Goal: Use online tool/utility: Utilize a website feature to perform a specific function

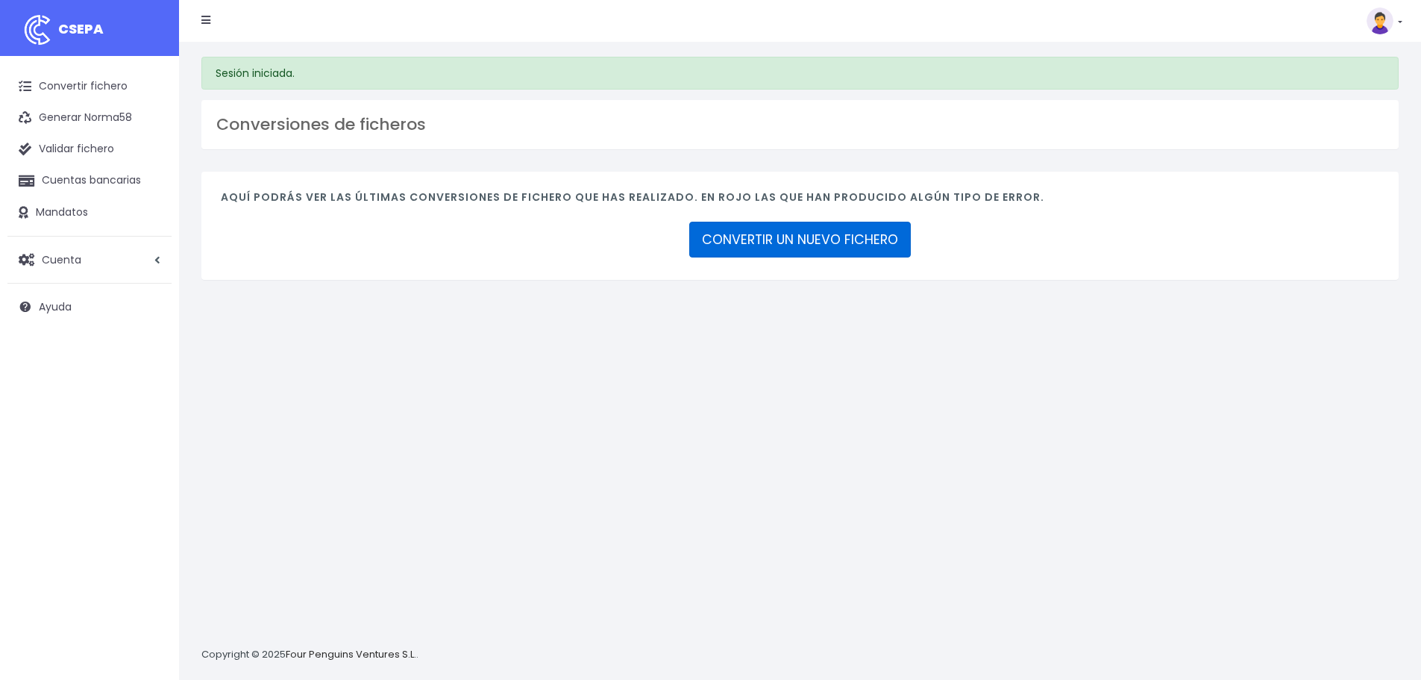
click at [765, 235] on link "CONVERTIR UN NUEVO FICHERO" at bounding box center [800, 240] width 222 height 36
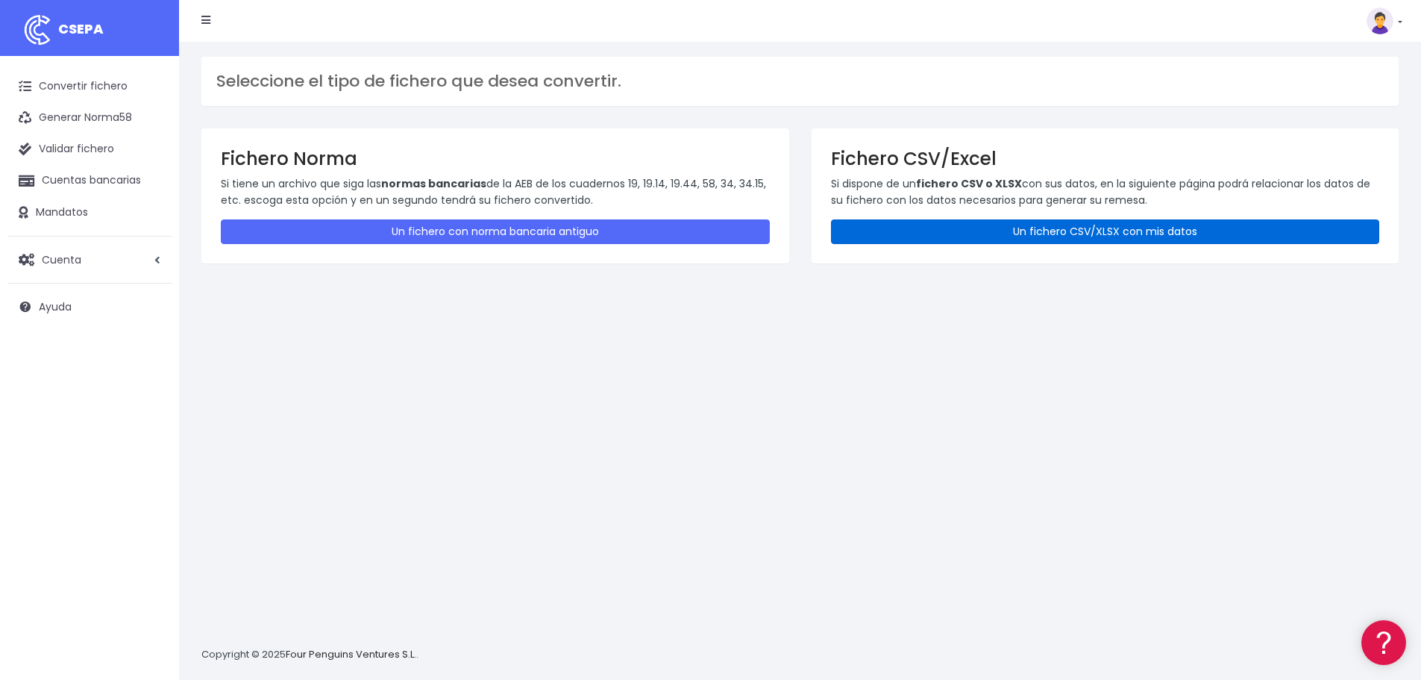
click at [1125, 233] on link "Un fichero CSV/XLSX con mis datos" at bounding box center [1105, 231] width 549 height 25
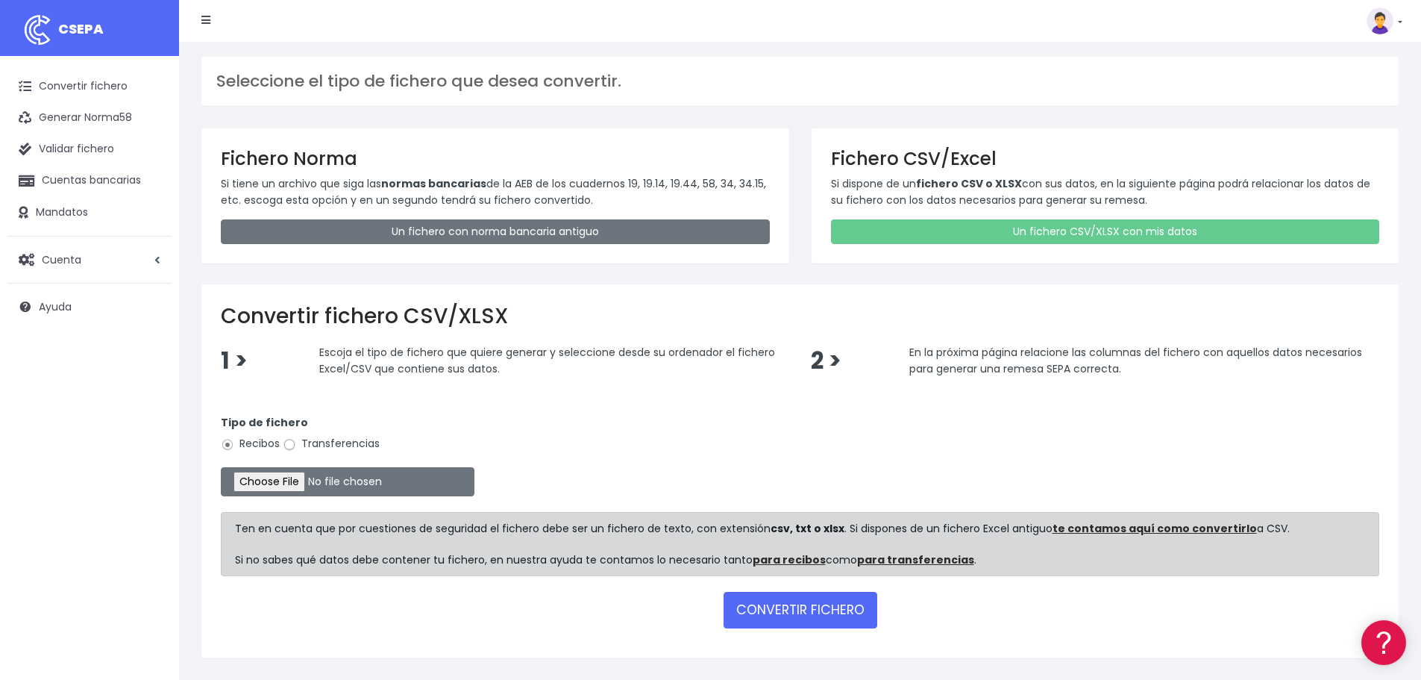
click at [292, 444] on input "Transferencias" at bounding box center [289, 444] width 13 height 13
radio input "true"
click at [321, 479] on input "file" at bounding box center [348, 481] width 254 height 29
type input "C:\fakepath\Fichero Banco 09-25 JUGADORES.xlsx"
click at [776, 601] on button "CONVERTIR FICHERO" at bounding box center [801, 610] width 154 height 36
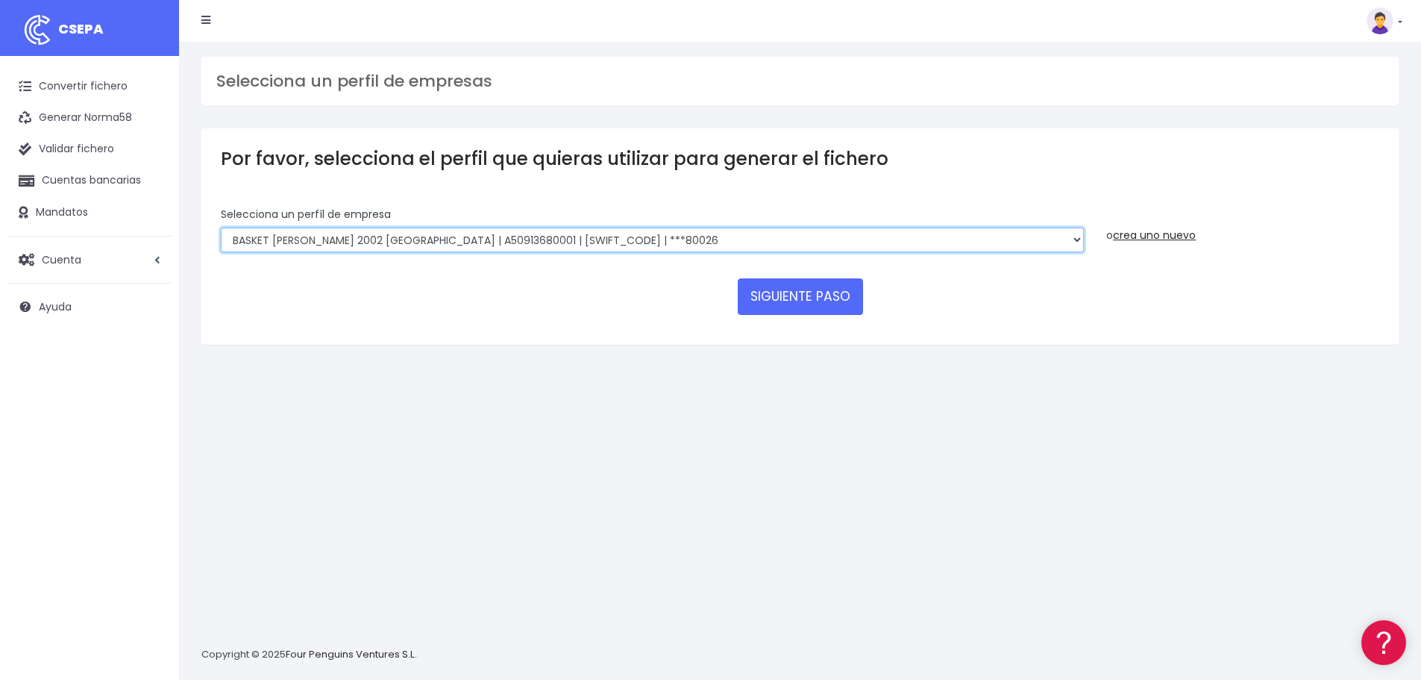
click at [915, 236] on select "FUNDACION BASKET ZARAGOZA 2002 | G50989565000 | CAIXESBBXXX | ***94887 BASKET Z…" at bounding box center [652, 240] width 863 height 25
select select "2630"
click at [221, 228] on select "FUNDACION BASKET ZARAGOZA 2002 | G50989565000 | CAIXESBBXXX | ***94887 BASKET Z…" at bounding box center [652, 240] width 863 height 25
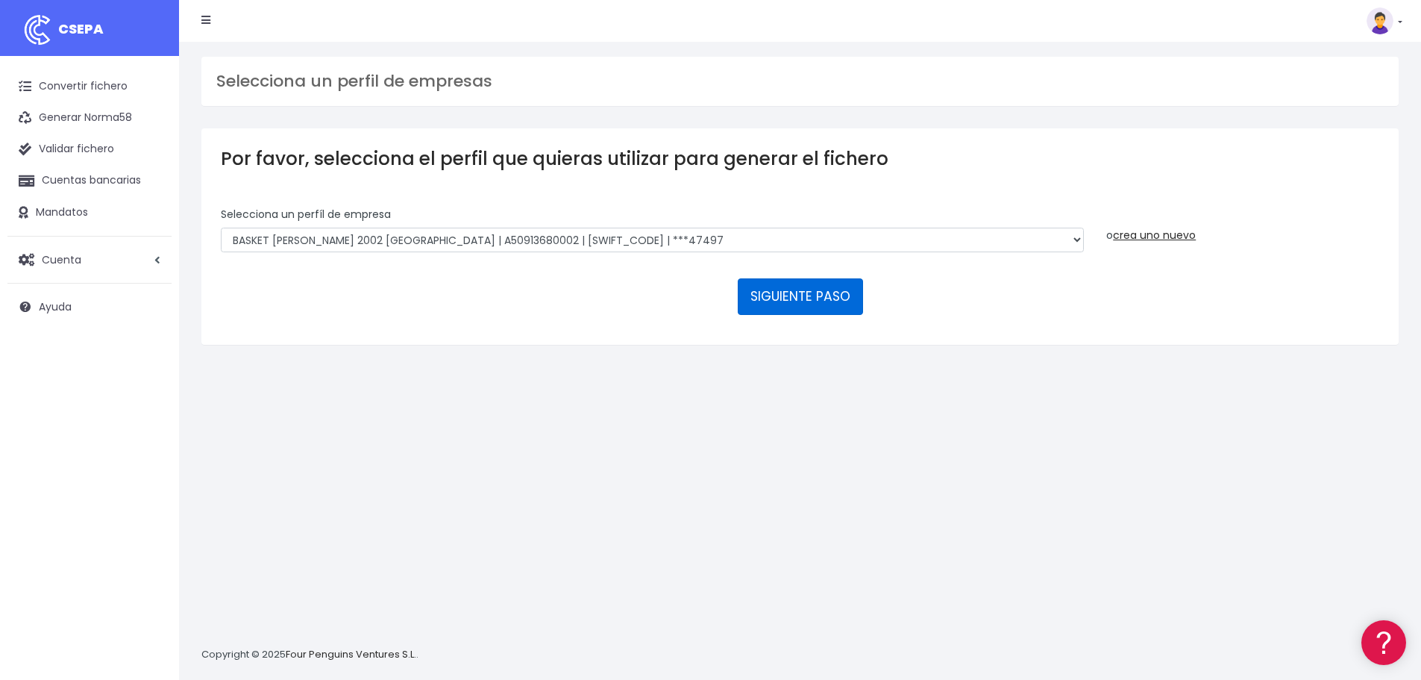
click at [803, 298] on button "SIGUIENTE PASO" at bounding box center [800, 296] width 125 height 36
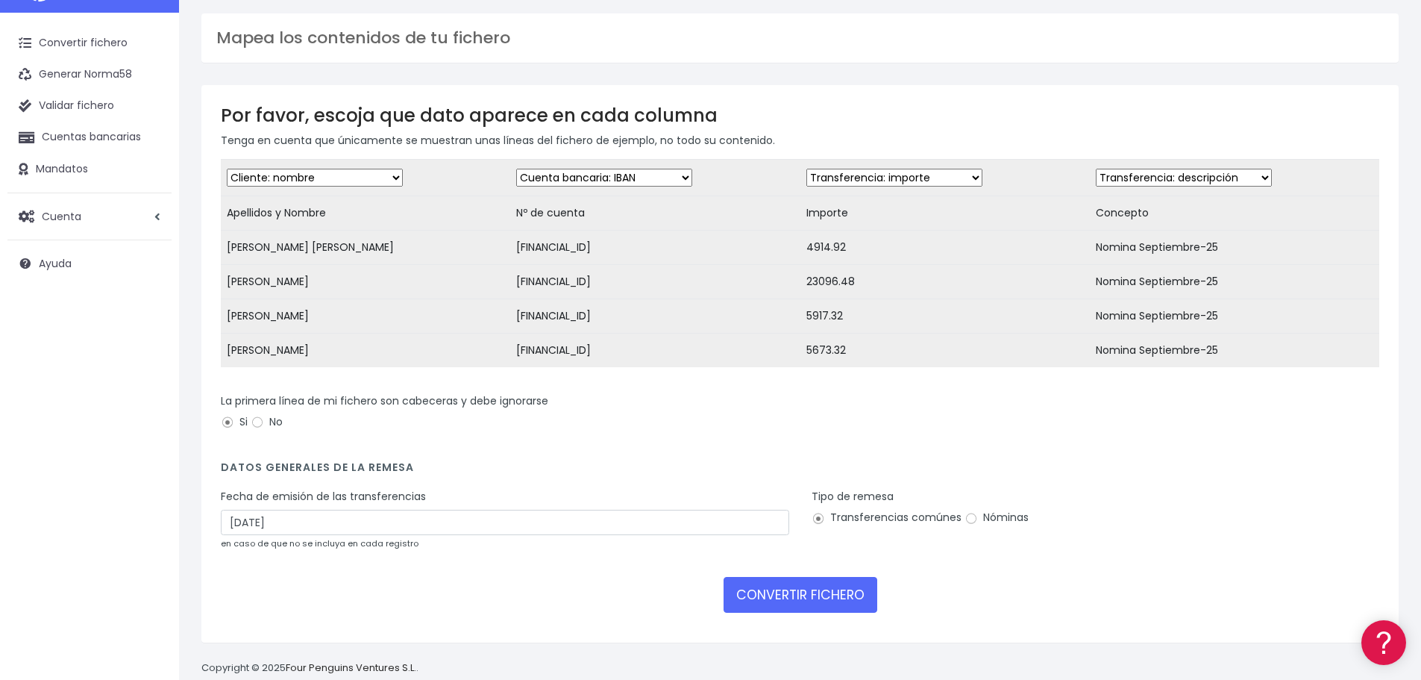
scroll to position [82, 0]
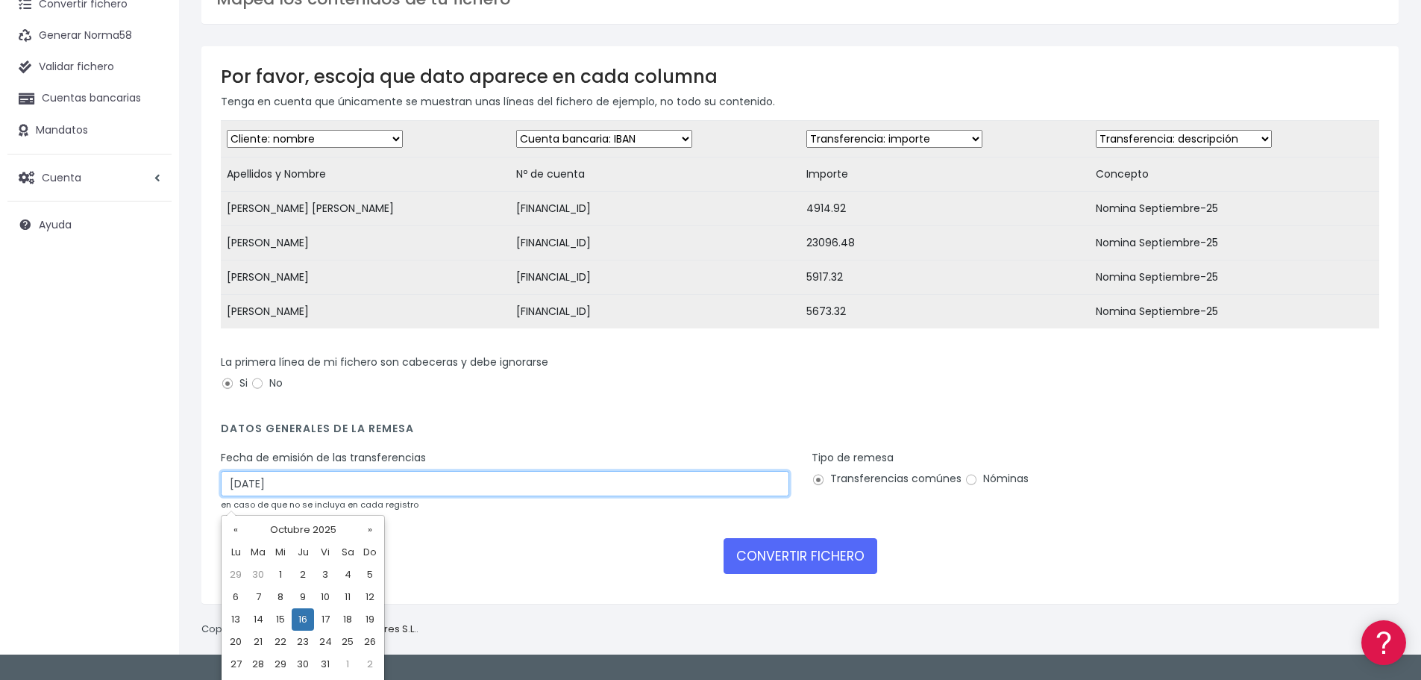
click at [265, 495] on input "16/10/2025" at bounding box center [505, 483] width 568 height 25
click at [256, 621] on td "14" at bounding box center [258, 619] width 22 height 22
type input "14/10/2025"
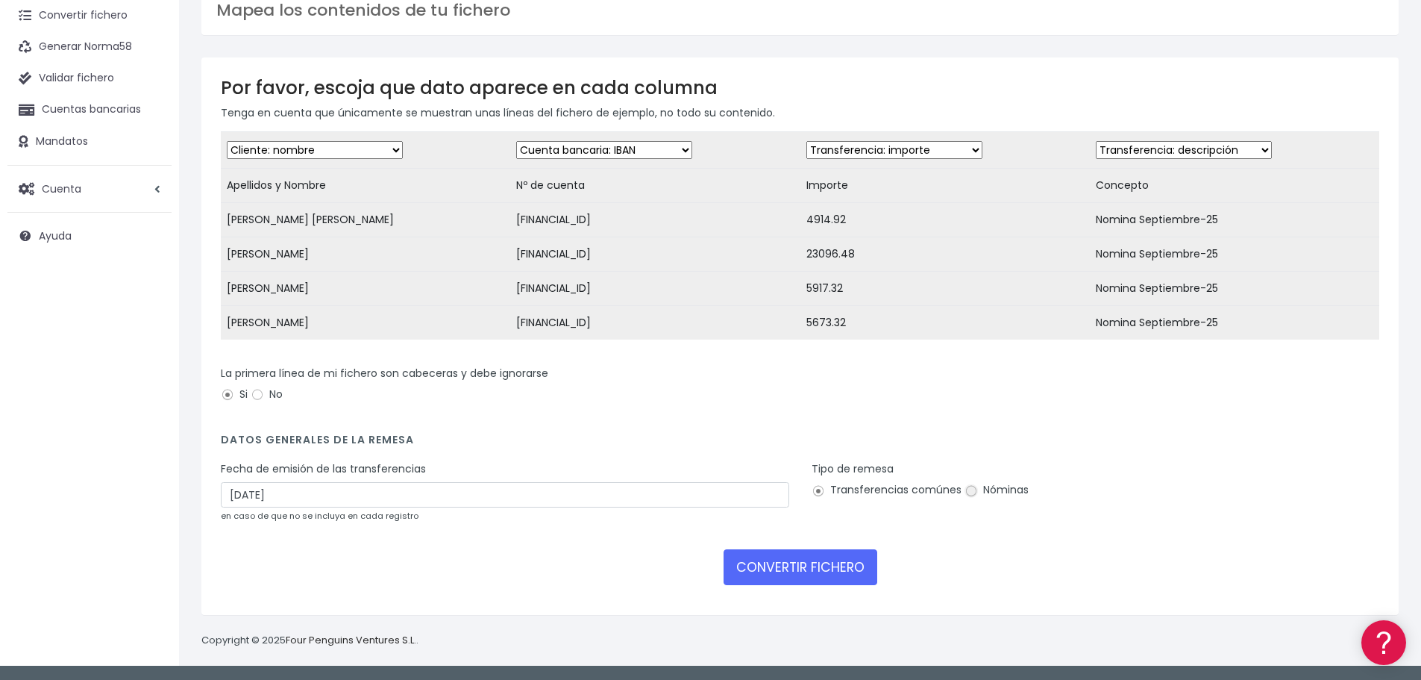
click at [971, 491] on input "Nóminas" at bounding box center [970, 490] width 13 height 13
radio input "true"
click at [797, 569] on button "CONVERTIR FICHERO" at bounding box center [801, 567] width 154 height 36
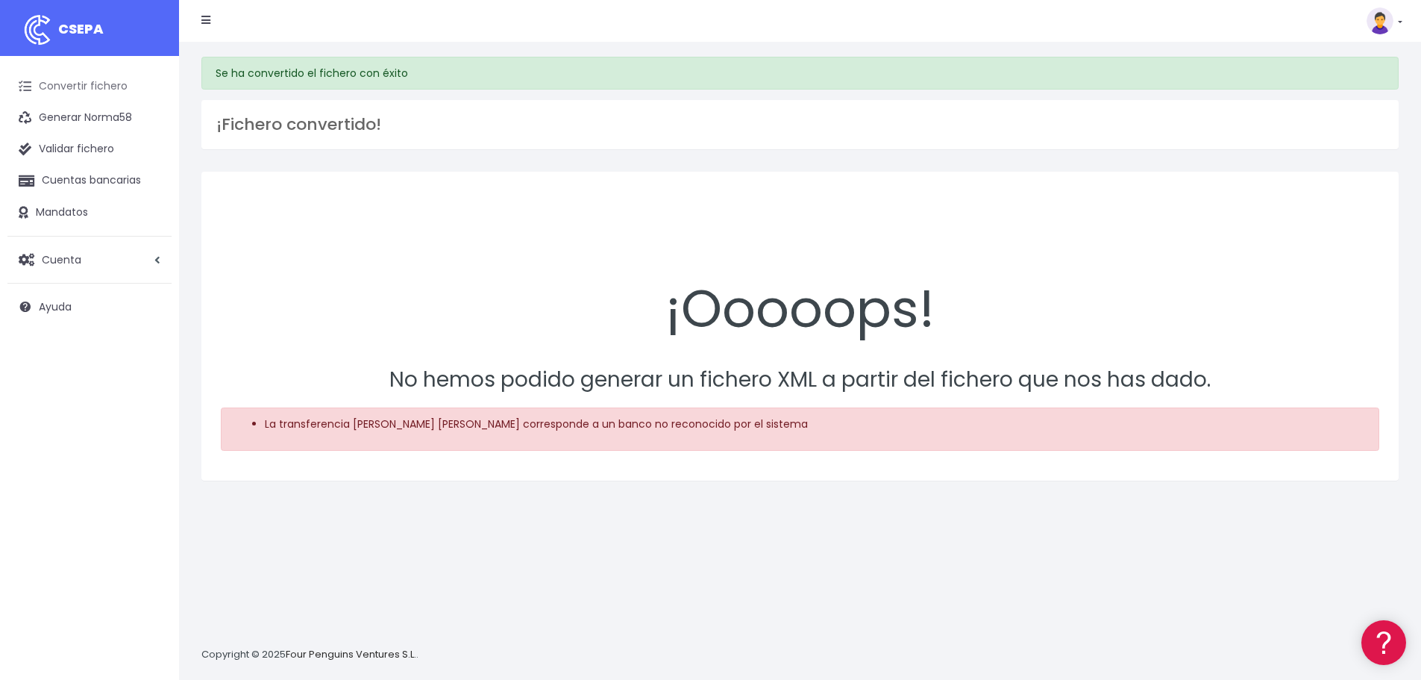
click at [81, 85] on link "Convertir fichero" at bounding box center [89, 86] width 164 height 31
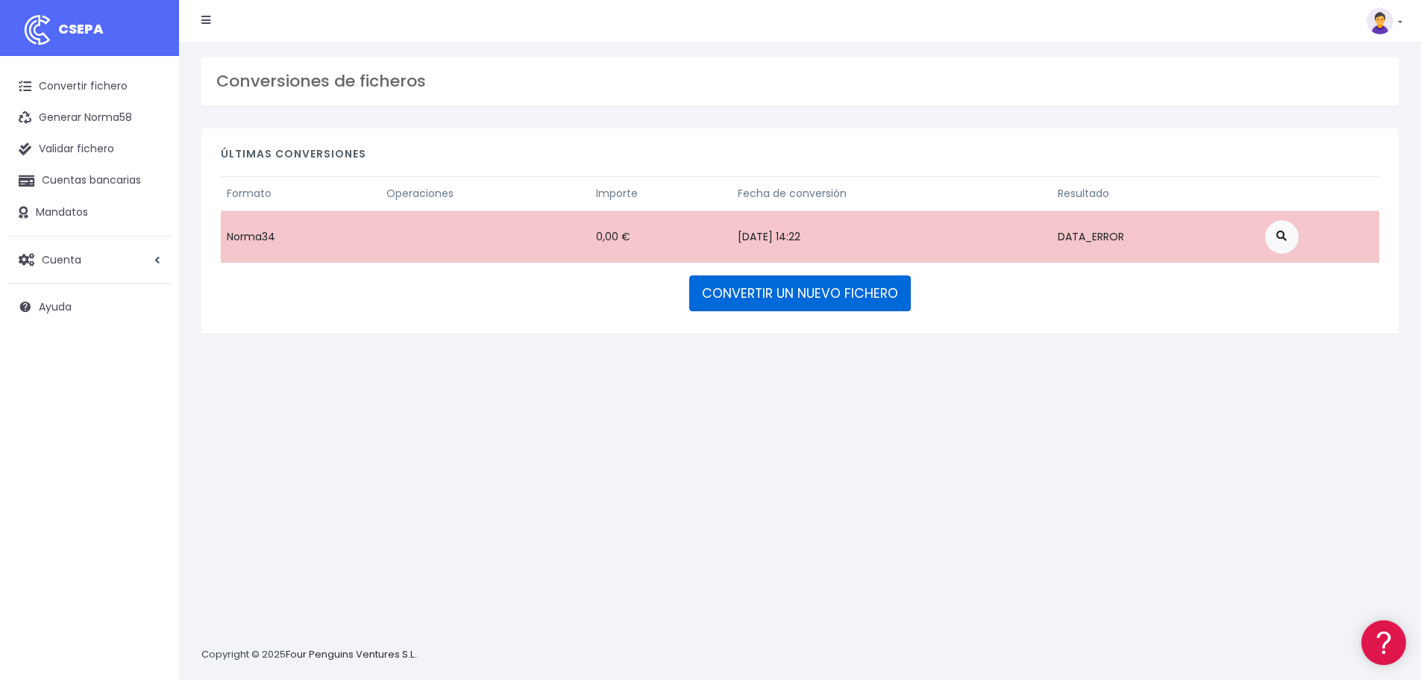
click at [788, 290] on link "CONVERTIR UN NUEVO FICHERO" at bounding box center [800, 293] width 222 height 36
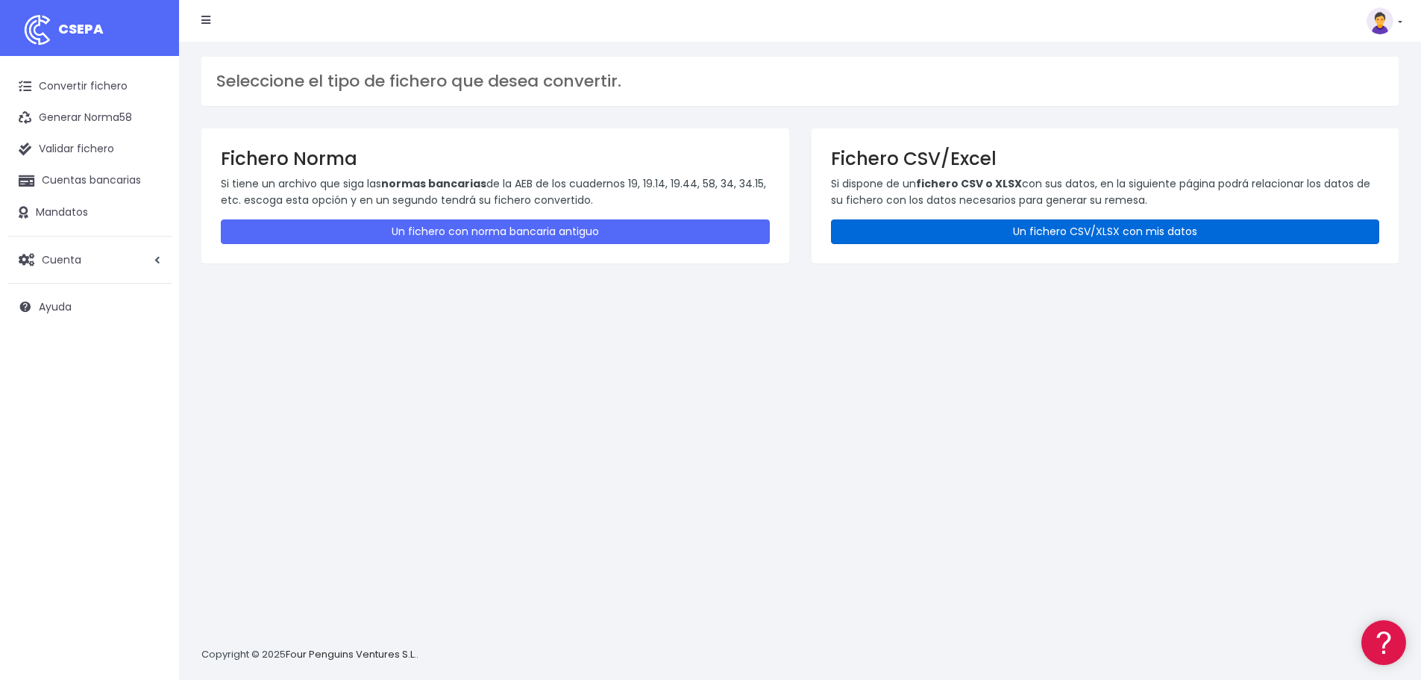
click at [1134, 235] on link "Un fichero CSV/XLSX con mis datos" at bounding box center [1105, 231] width 549 height 25
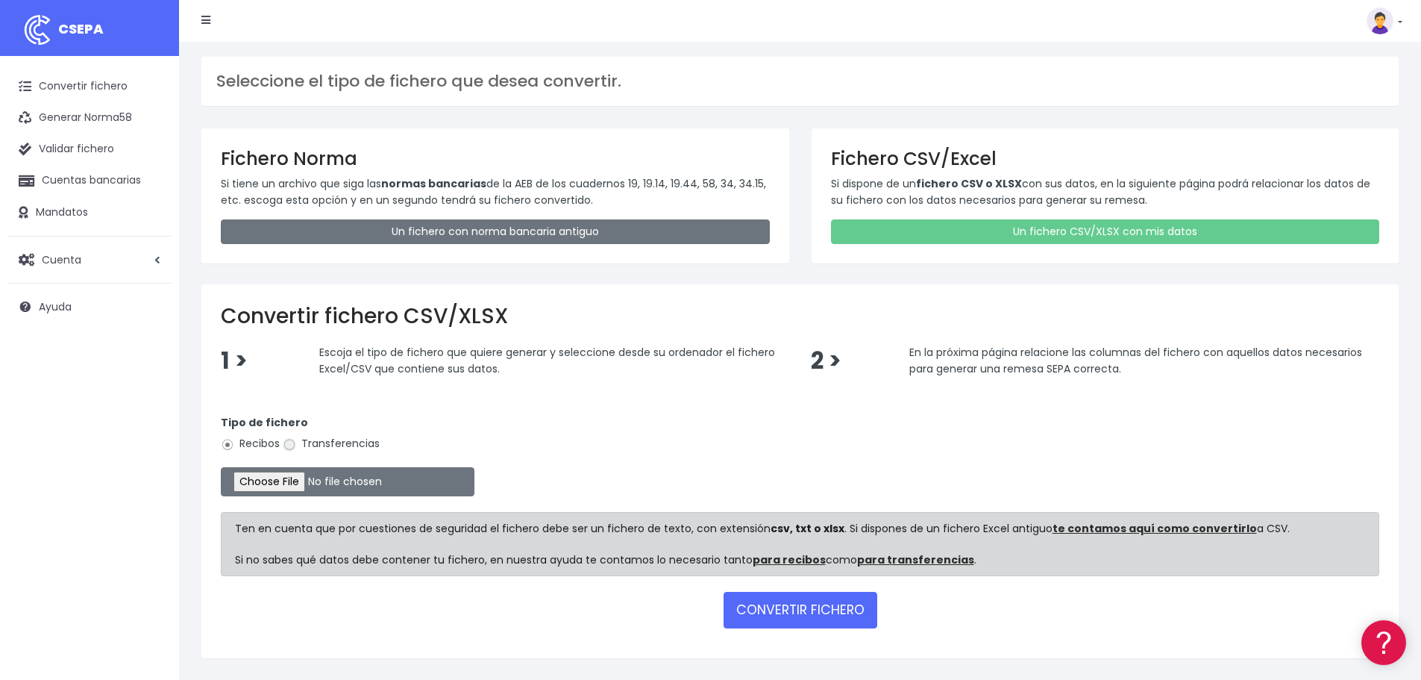
click at [292, 445] on input "Transferencias" at bounding box center [289, 444] width 13 height 13
radio input "true"
click at [298, 477] on input "file" at bounding box center [348, 481] width 254 height 29
type input "C:\fakepath\Fichero Banco 09-25 JUGADORES.xlsx"
click at [781, 618] on button "CONVERTIR FICHERO" at bounding box center [801, 610] width 154 height 36
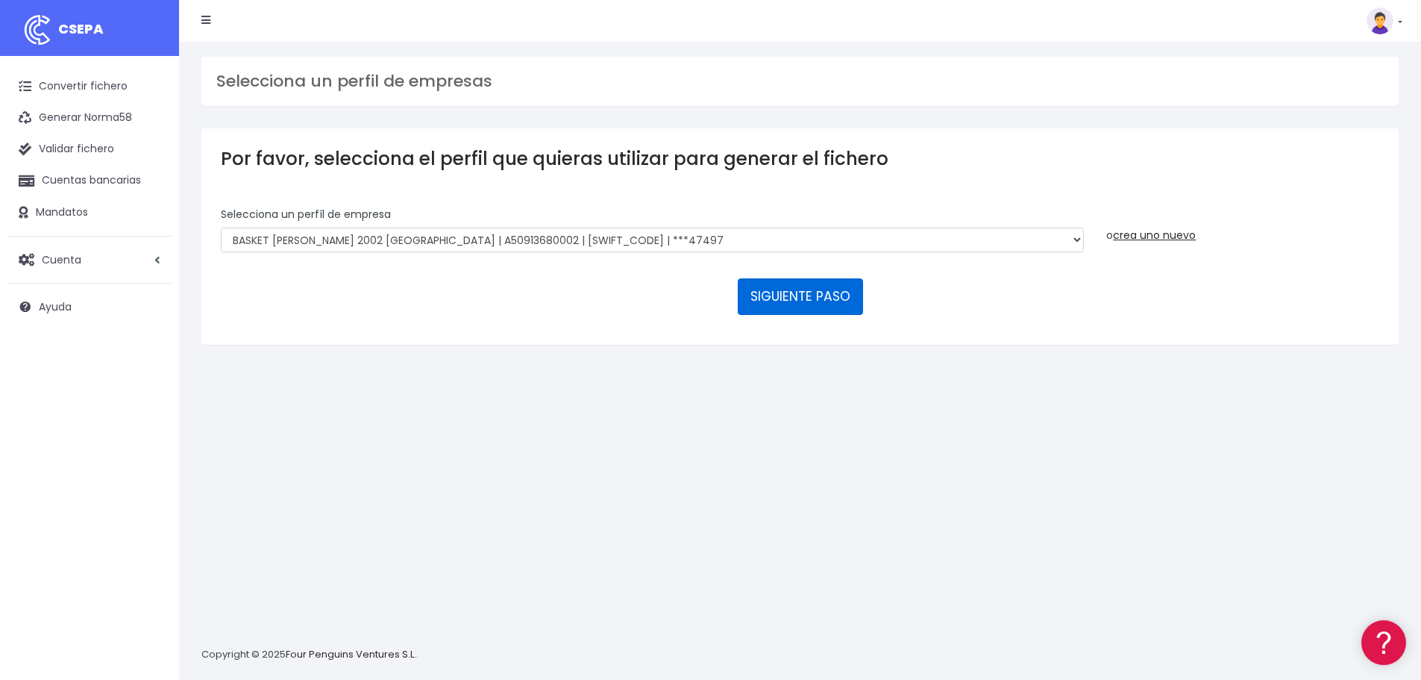
click at [795, 301] on button "SIGUIENTE PASO" at bounding box center [800, 296] width 125 height 36
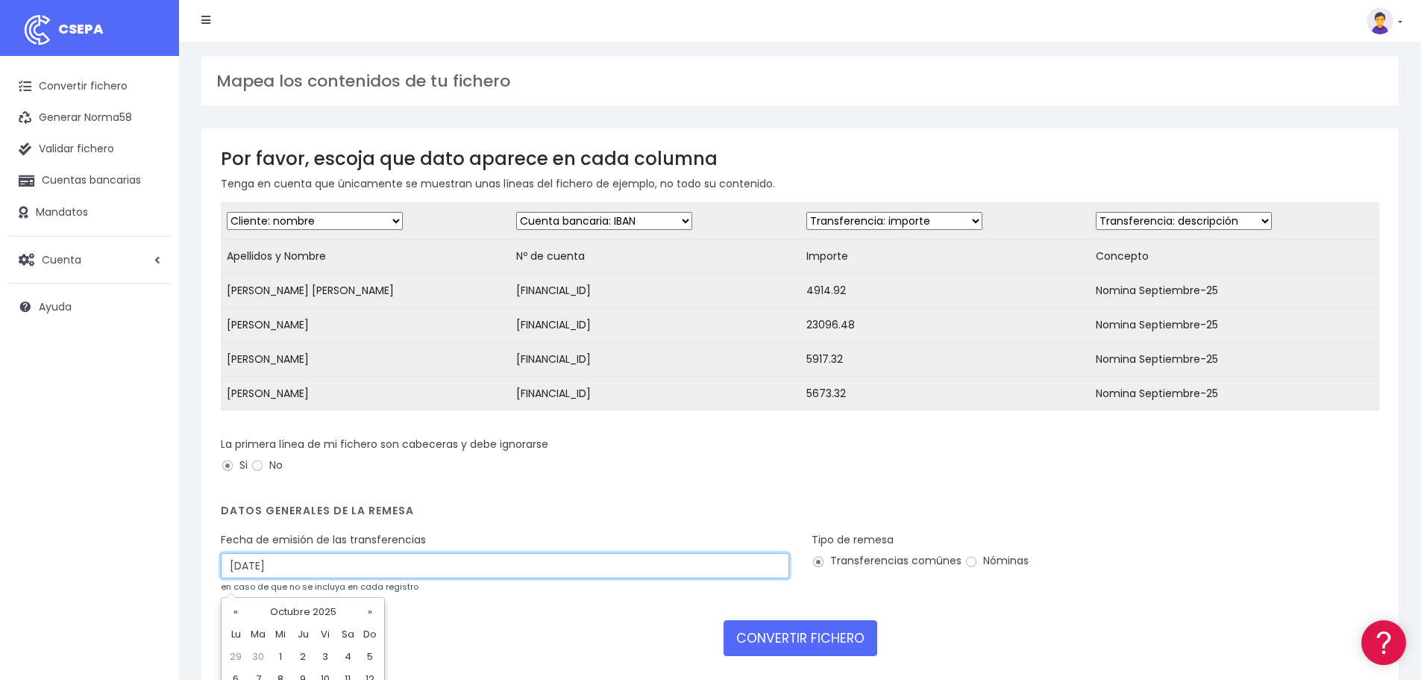
click at [263, 575] on input "16/10/2025" at bounding box center [505, 565] width 568 height 25
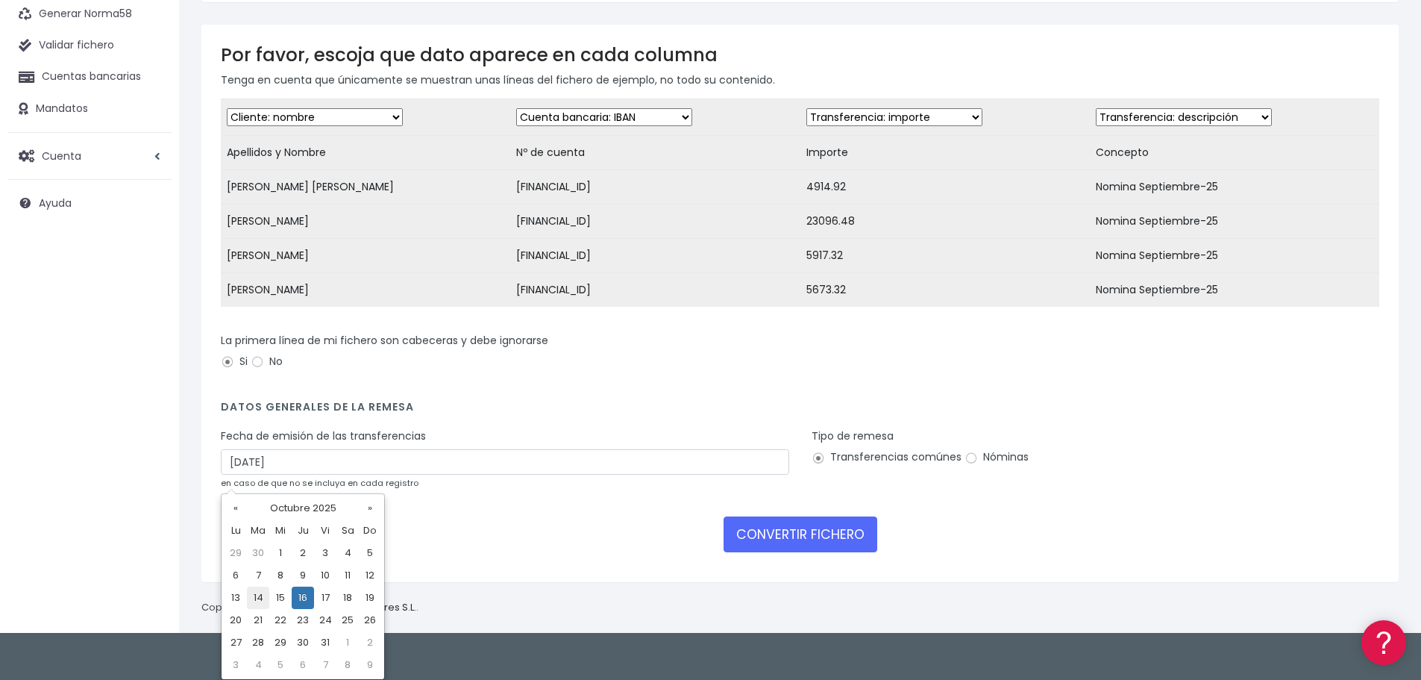
click at [263, 592] on td "14" at bounding box center [258, 597] width 22 height 22
type input "14/10/2025"
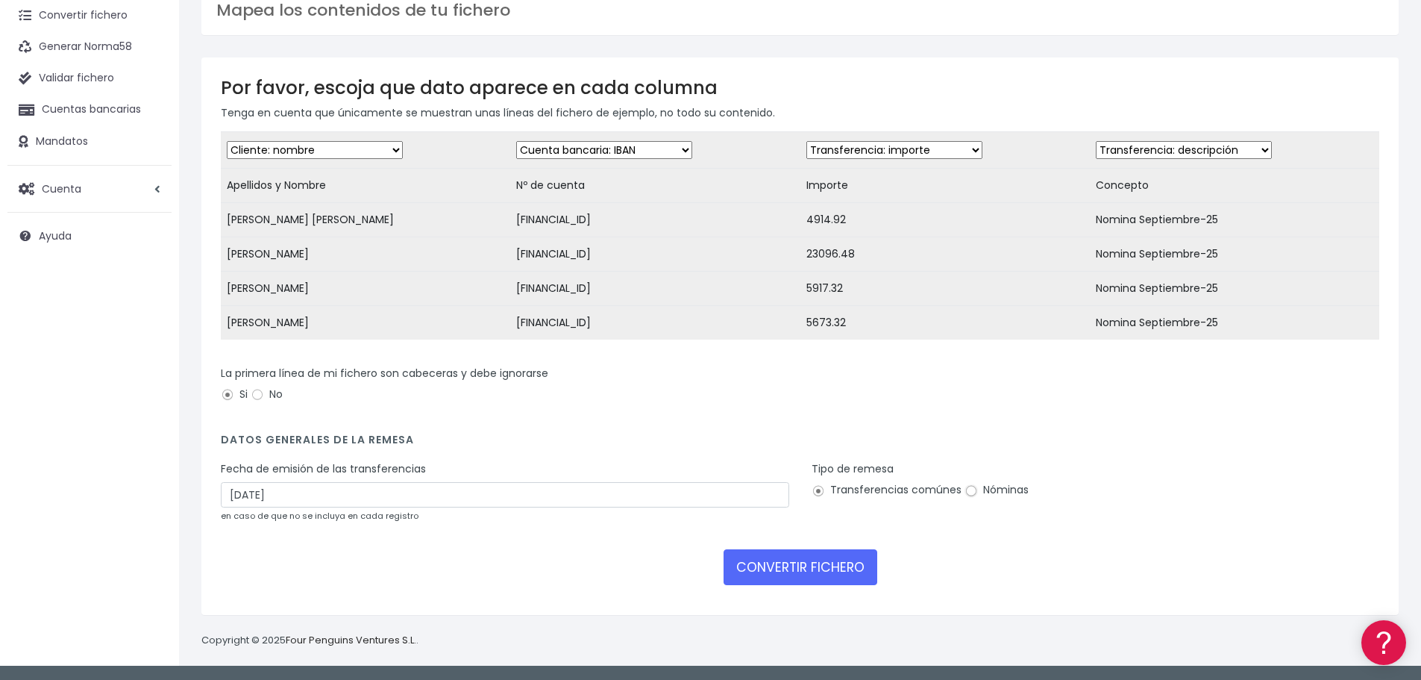
click at [964, 495] on input "Nóminas" at bounding box center [970, 490] width 13 height 13
radio input "true"
click at [853, 570] on button "CONVERTIR FICHERO" at bounding box center [801, 567] width 154 height 36
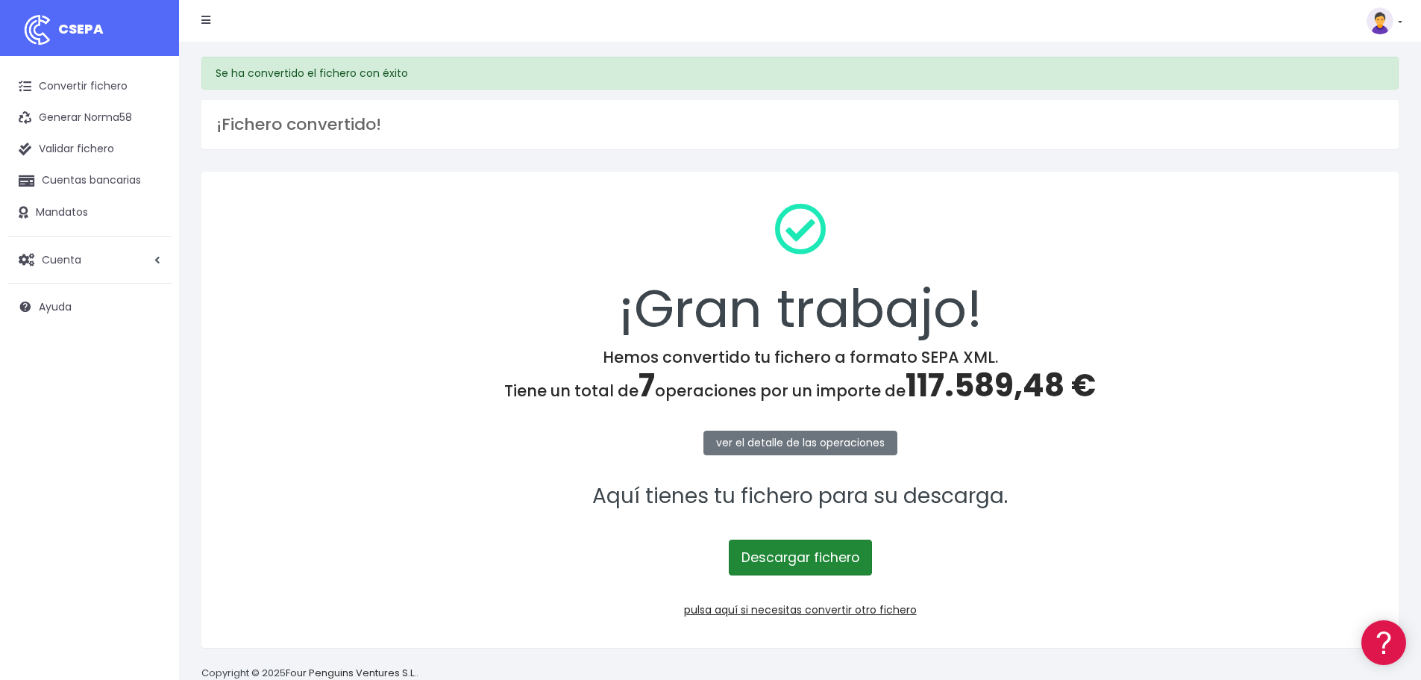
click at [813, 555] on link "Descargar fichero" at bounding box center [800, 557] width 143 height 36
